Goal: Task Accomplishment & Management: Manage account settings

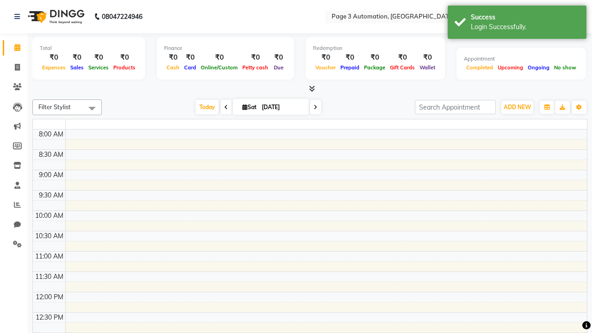
select select "en"
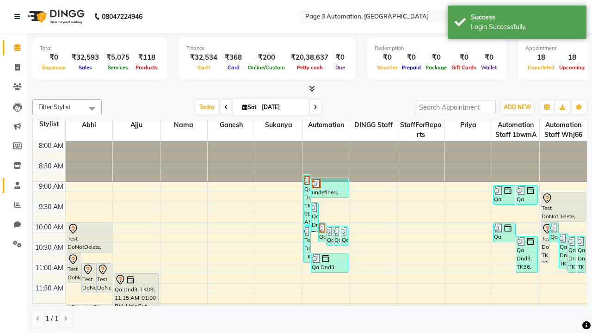
click at [14, 185] on span at bounding box center [17, 185] width 16 height 11
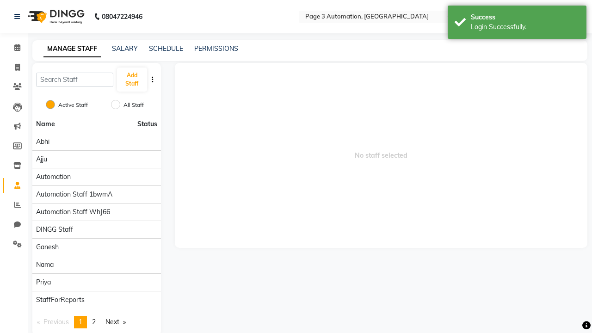
click at [14, 185] on span at bounding box center [17, 185] width 16 height 11
click at [132, 80] on button "Add Staff" at bounding box center [132, 80] width 30 height 24
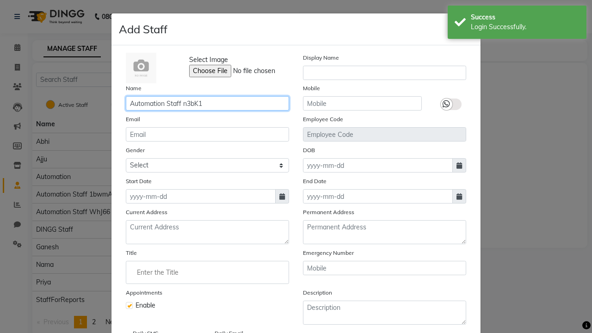
type input "Automation Staff n3bK1"
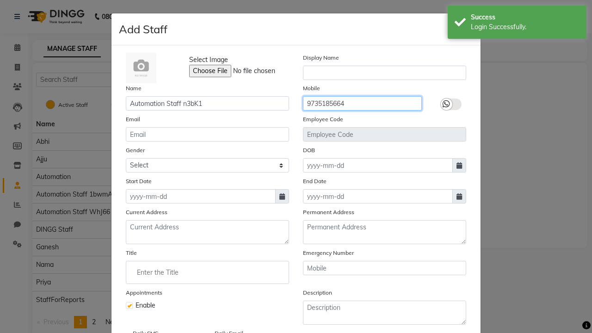
type input "9735185664"
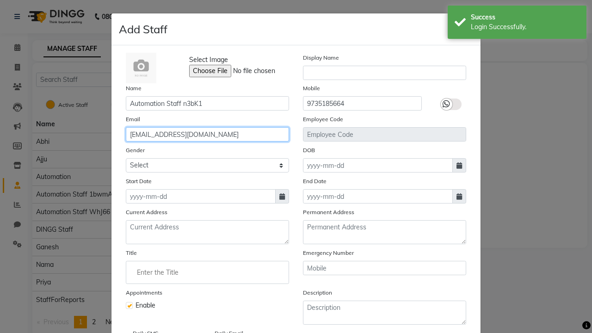
type input "[EMAIL_ADDRESS][DOMAIN_NAME]"
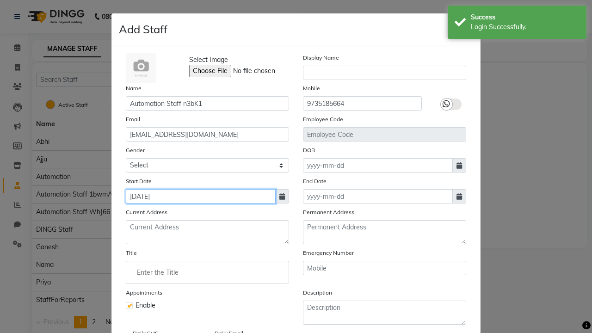
type input "[DATE]"
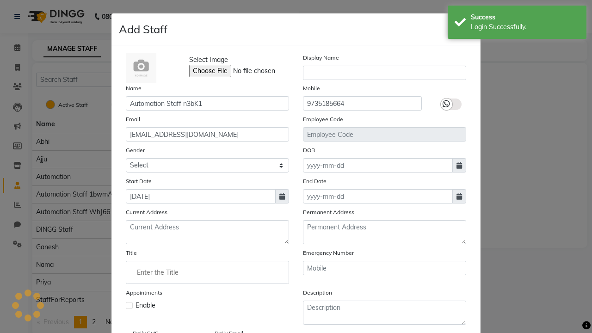
scroll to position [75, 0]
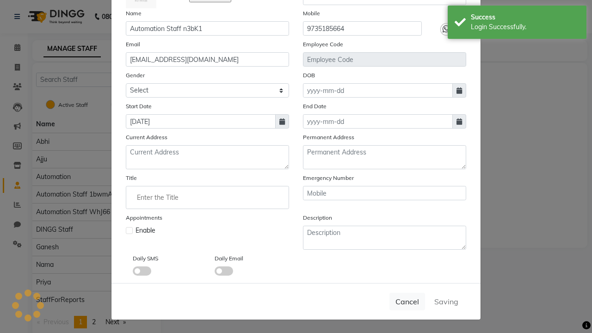
checkbox input "false"
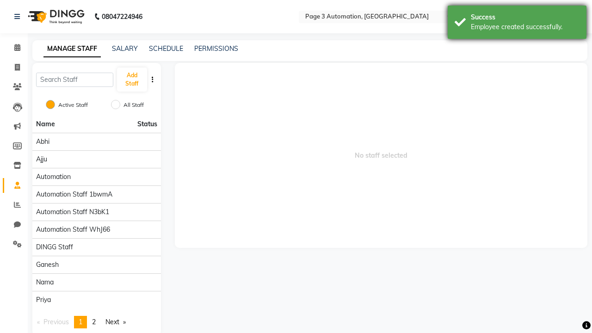
click at [517, 24] on div "Employee created successfully." at bounding box center [525, 27] width 109 height 10
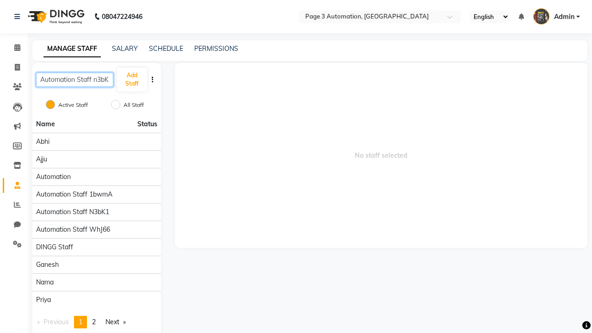
scroll to position [0, 3]
type input "Automation Staff n3bK1"
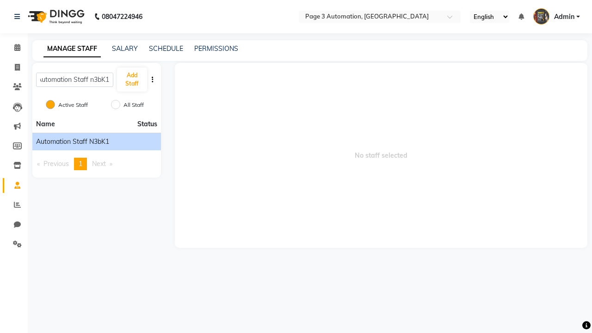
click at [96, 141] on span "Automation Staff n3bK1" at bounding box center [72, 142] width 73 height 10
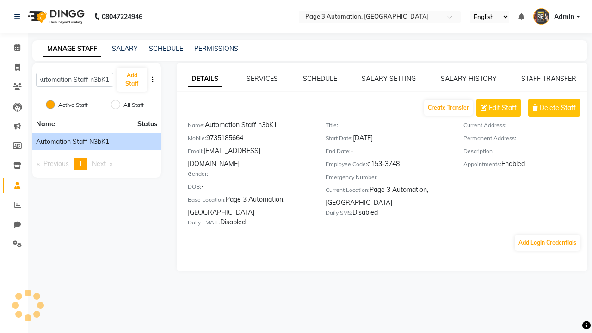
scroll to position [0, 0]
click at [388, 79] on link "SALARY SETTING" at bounding box center [389, 78] width 54 height 8
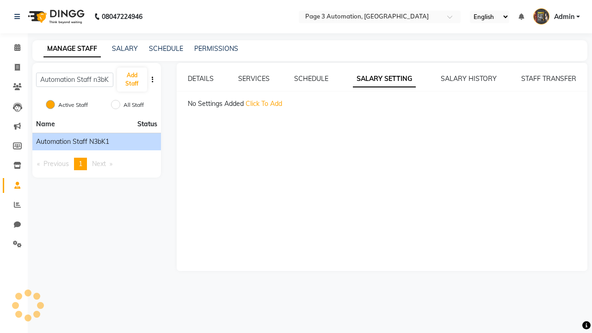
click at [264, 104] on span "Click To Add" at bounding box center [264, 103] width 37 height 8
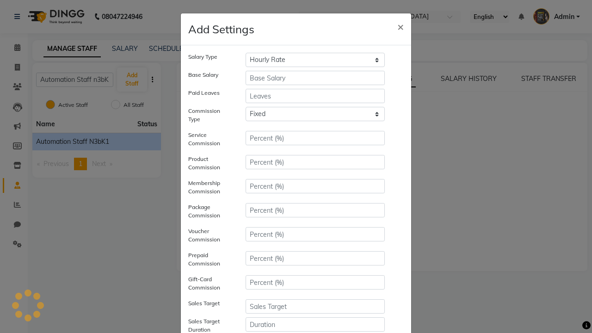
select select "monthly"
type input "10000"
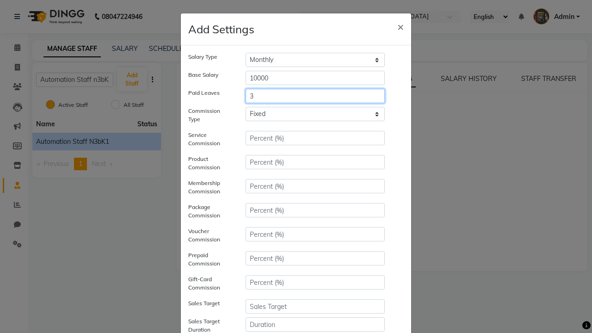
type input "3"
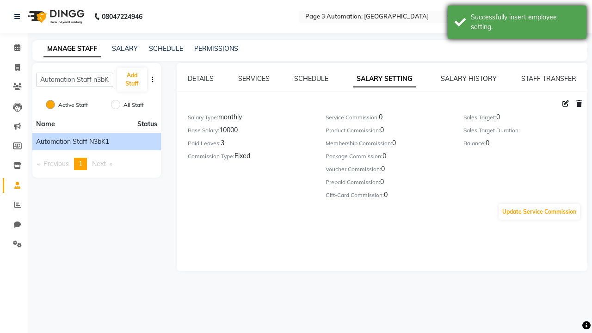
click at [517, 24] on div "Successfully insert employee setting." at bounding box center [525, 21] width 109 height 19
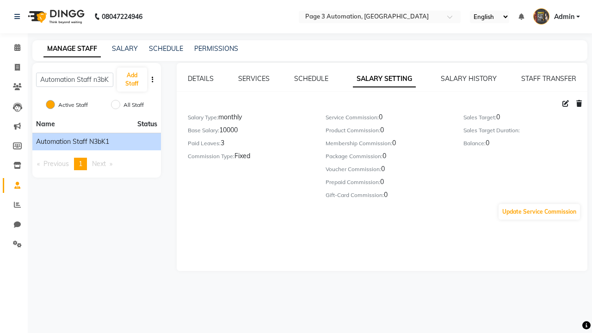
click at [566, 104] on icon at bounding box center [565, 103] width 6 height 6
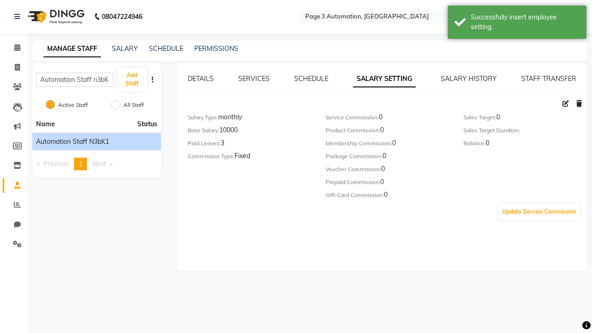
select select "monthly"
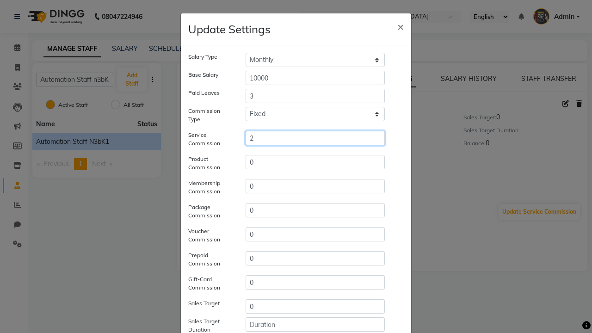
type input "2"
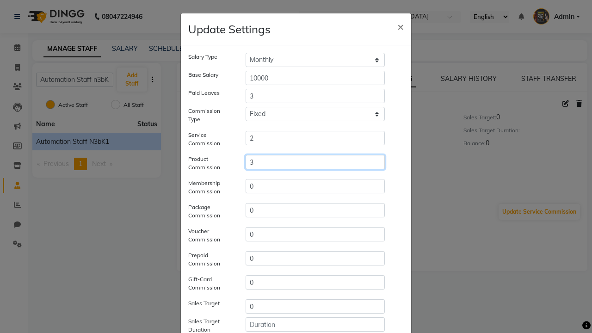
type input "3"
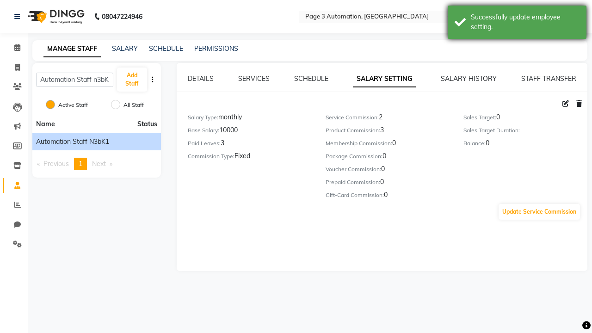
click at [517, 24] on div "Successfully update employee setting." at bounding box center [525, 21] width 109 height 19
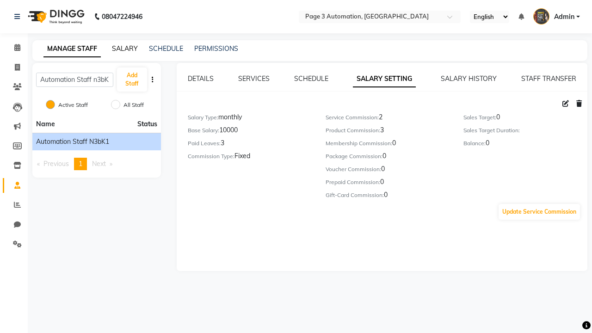
click at [125, 49] on link "SALARY" at bounding box center [125, 48] width 26 height 8
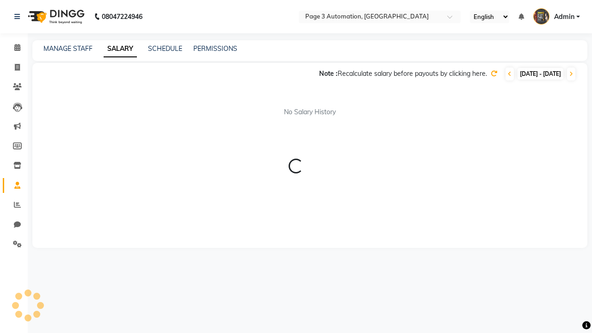
click at [508, 74] on icon at bounding box center [510, 74] width 4 height 6
click at [491, 74] on icon at bounding box center [494, 73] width 6 height 6
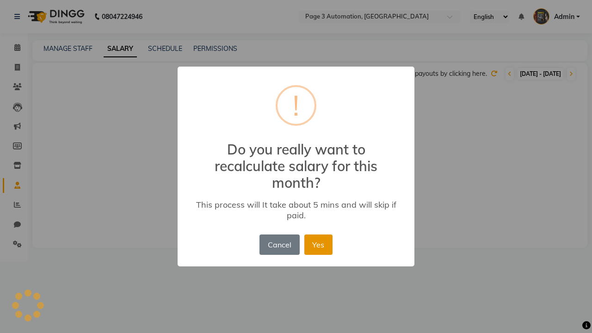
click at [311, 234] on button "Yes" at bounding box center [318, 244] width 28 height 20
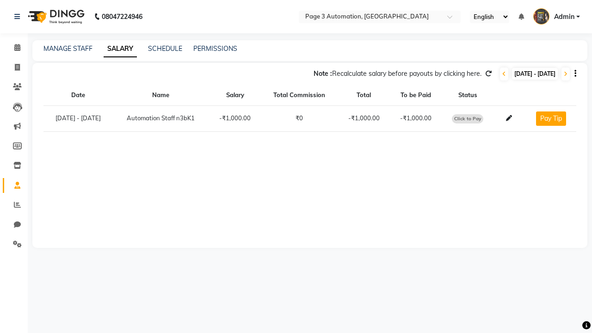
click at [475, 118] on span "Click to Pay" at bounding box center [467, 118] width 31 height 9
select select "1"
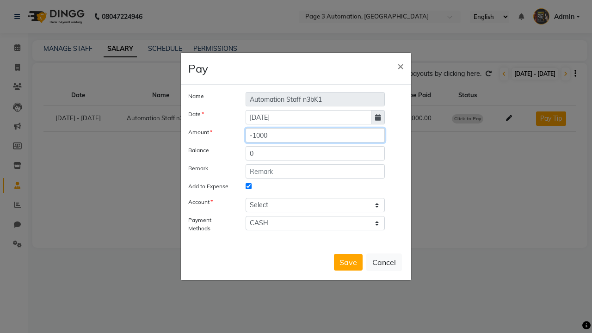
type input "15"
select select "1486"
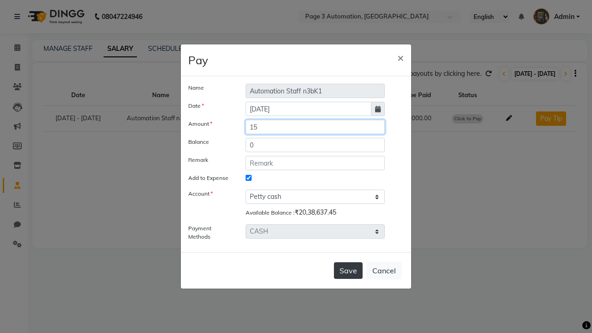
type input "15"
click at [348, 270] on button "Save" at bounding box center [348, 270] width 29 height 17
select select
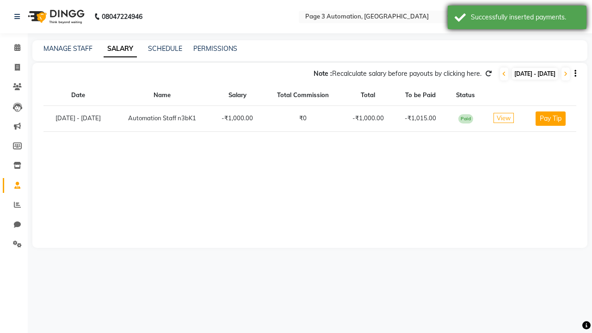
click at [517, 18] on div "Successfully inserted payments." at bounding box center [525, 17] width 109 height 10
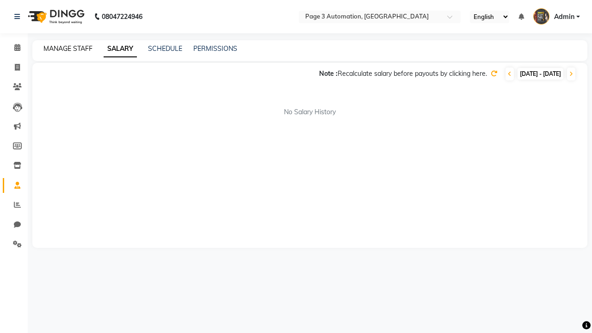
click at [68, 49] on link "MANAGE STAFF" at bounding box center [67, 48] width 49 height 8
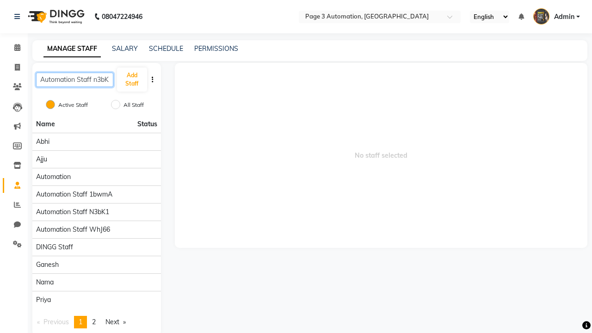
scroll to position [0, 3]
type input "Automation Staff n3bK1"
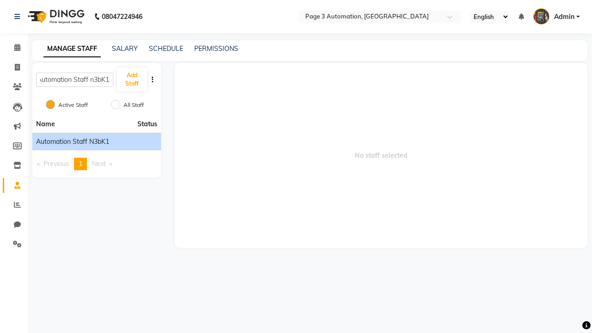
click at [96, 141] on span "Automation Staff n3bK1" at bounding box center [72, 142] width 73 height 10
